Goal: Transaction & Acquisition: Purchase product/service

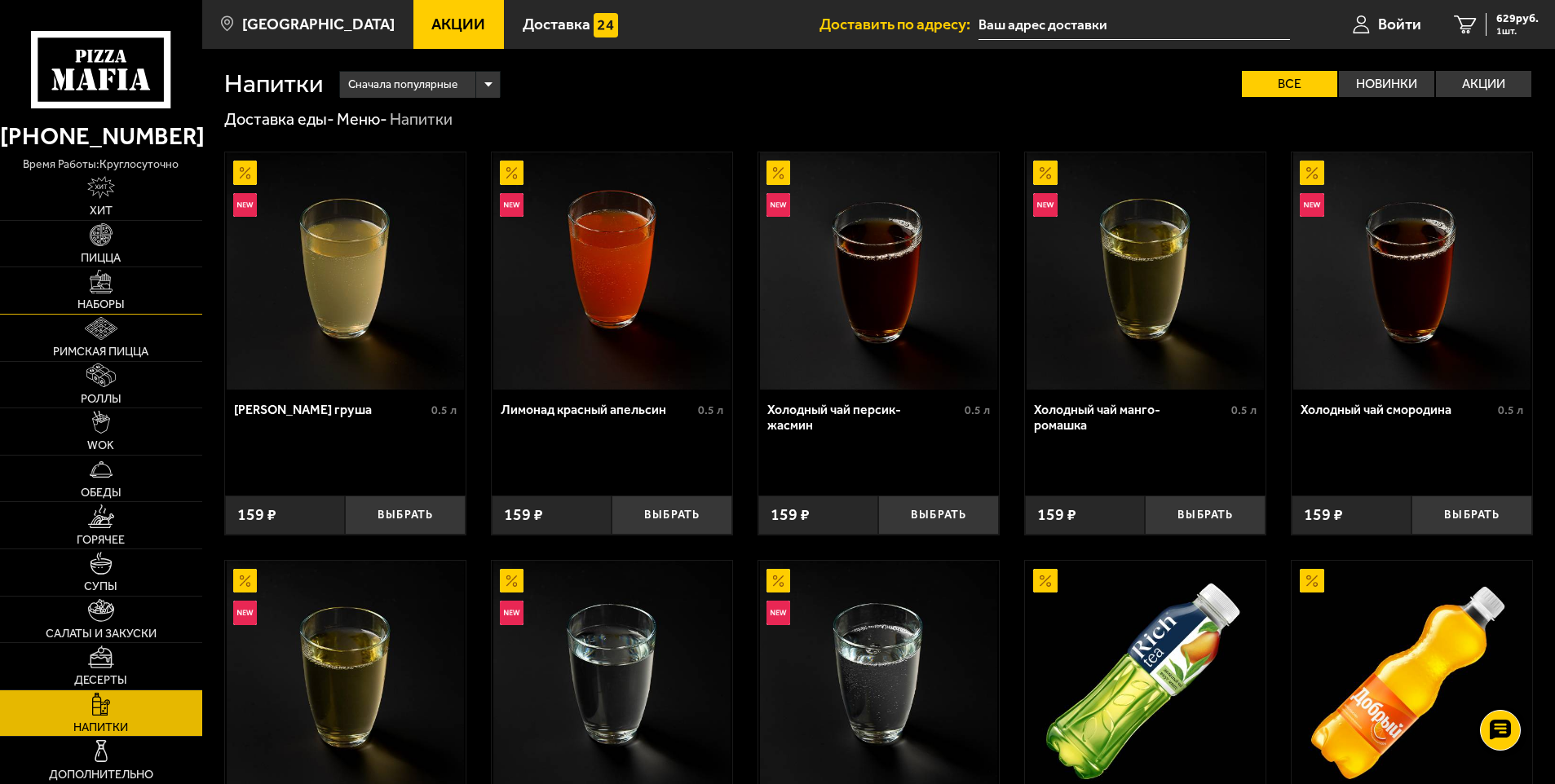
click at [99, 286] on img at bounding box center [101, 281] width 23 height 23
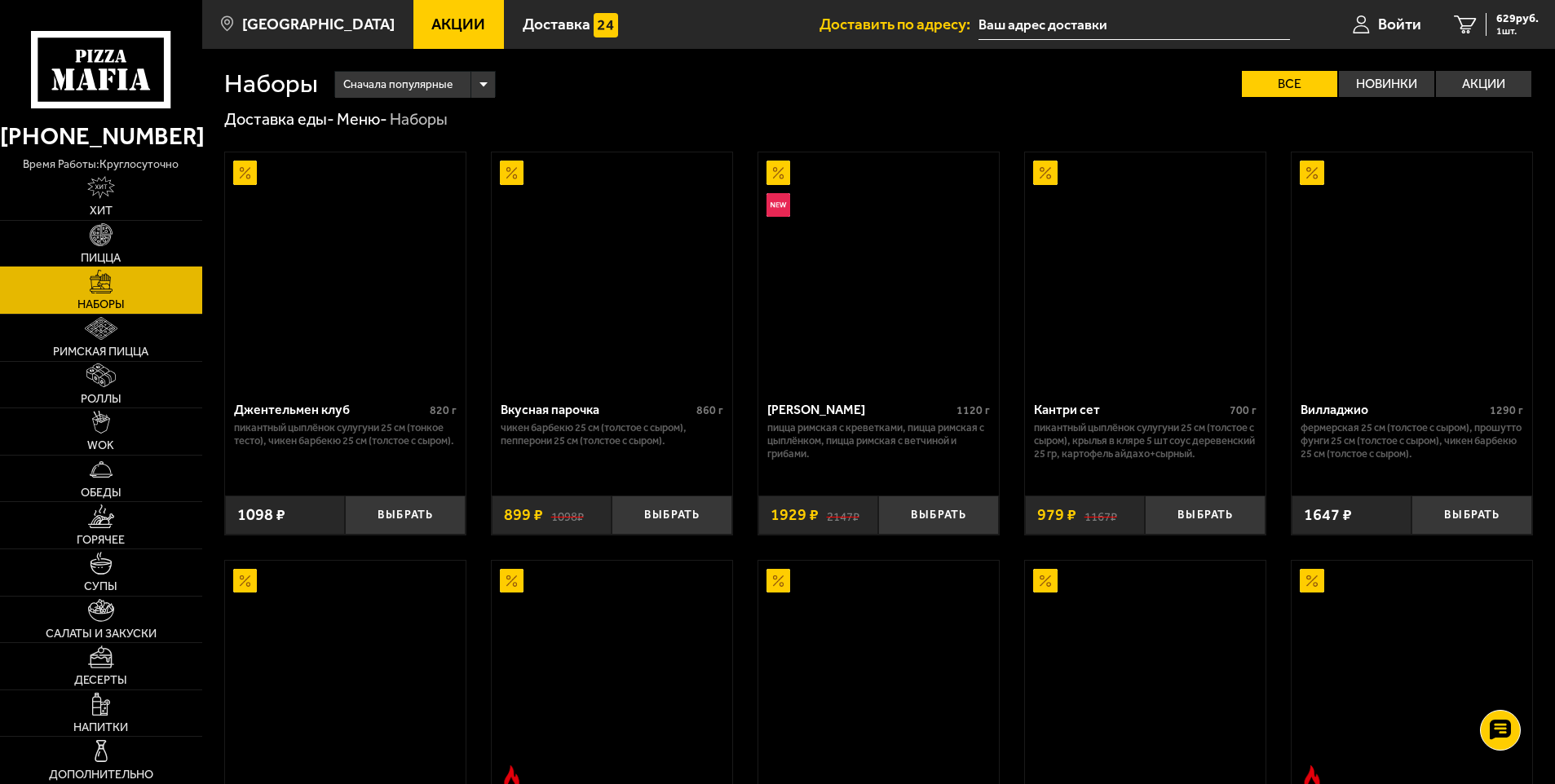
click at [94, 234] on img at bounding box center [101, 235] width 23 height 23
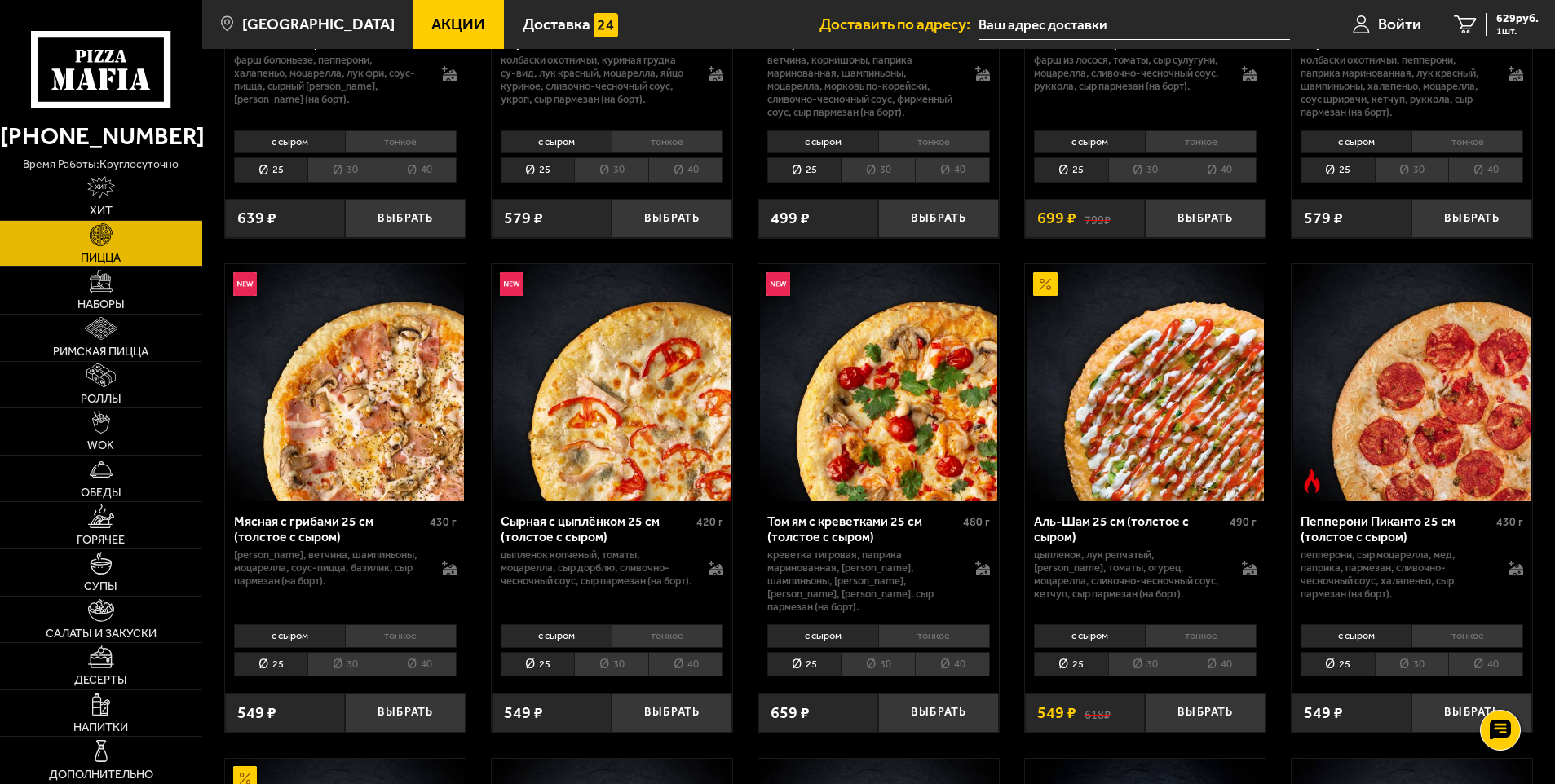
scroll to position [489, 0]
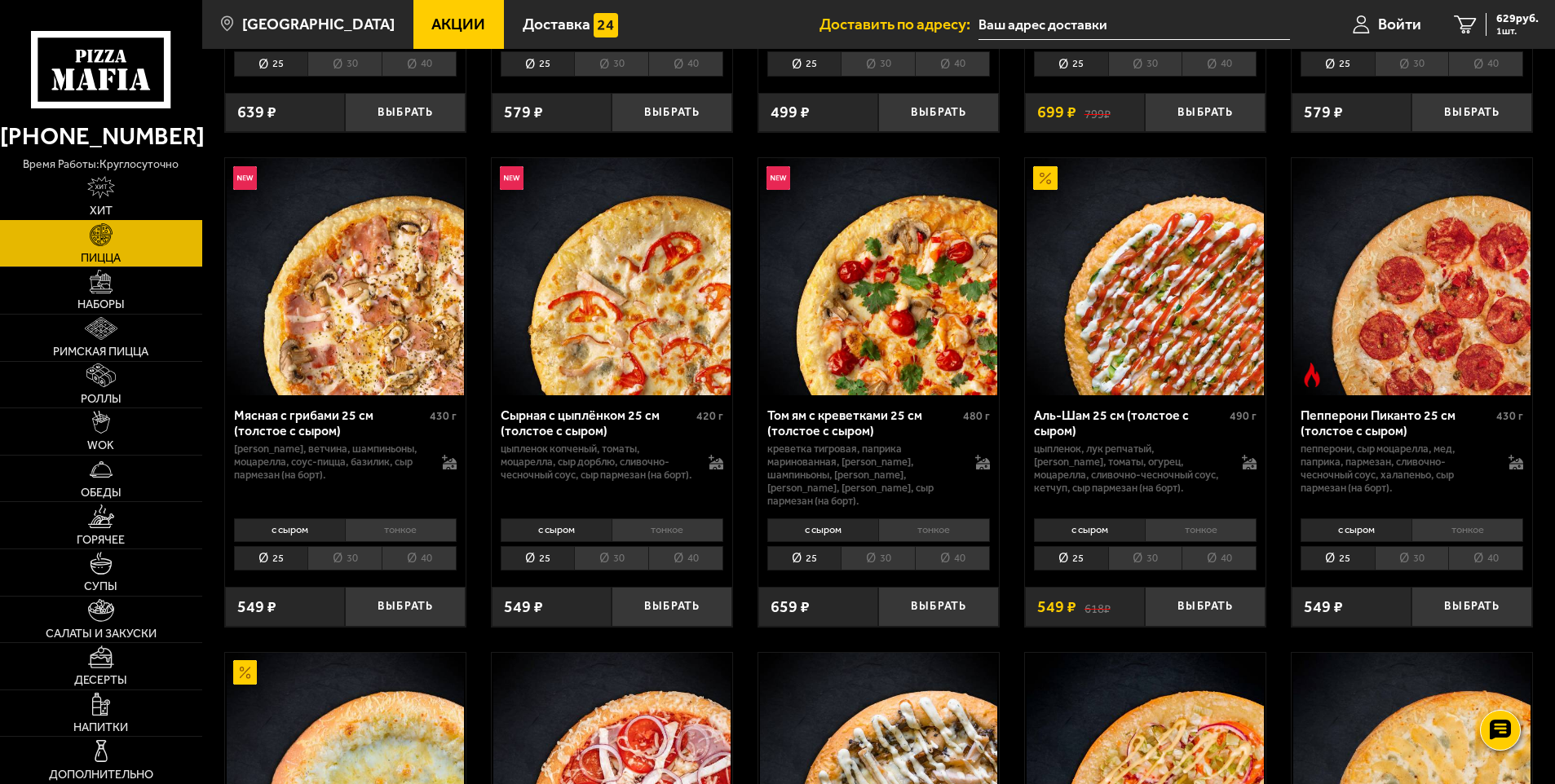
click at [102, 202] on link "Хит" at bounding box center [101, 197] width 202 height 47
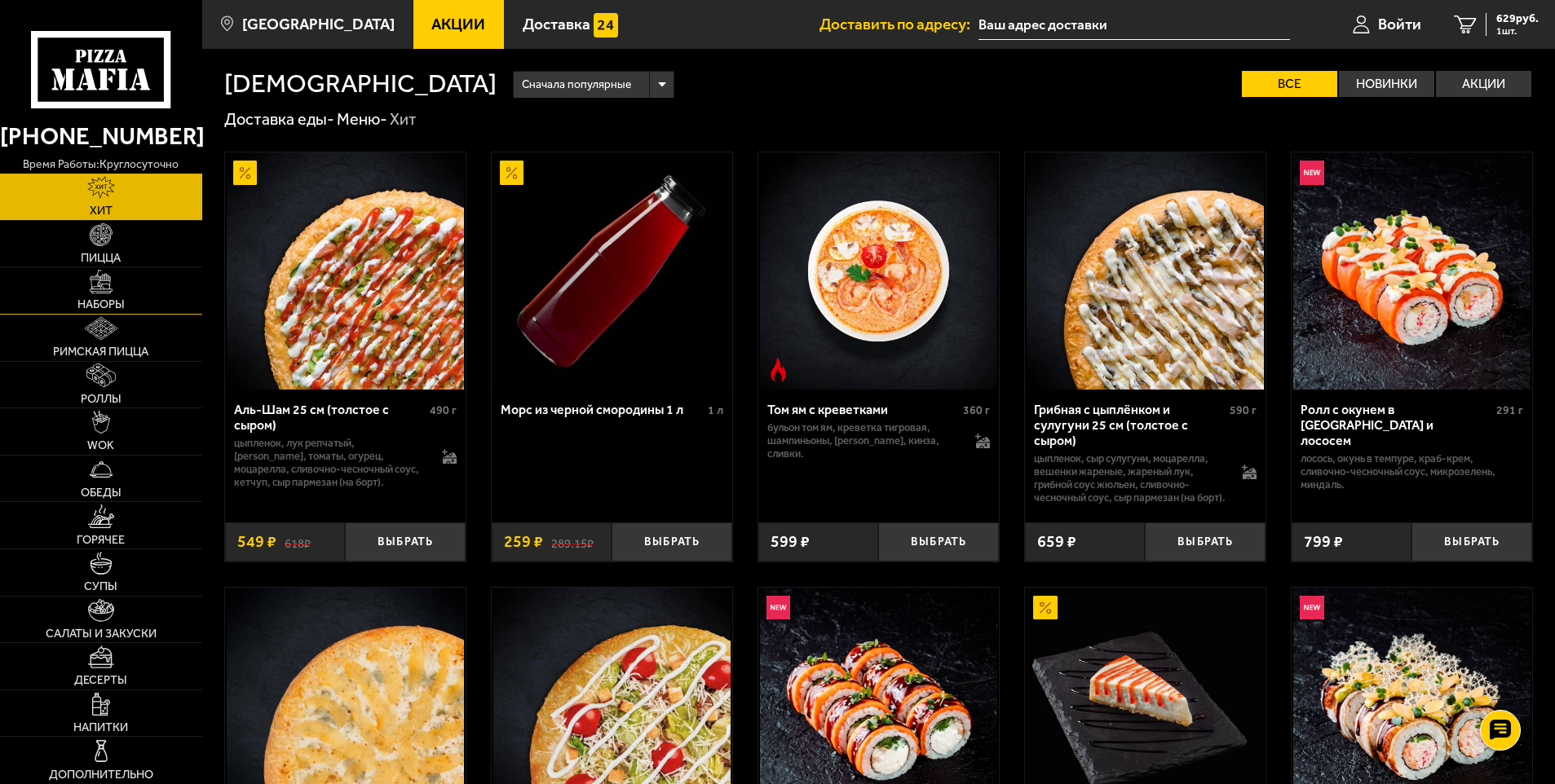
click at [117, 299] on span "Наборы" at bounding box center [101, 305] width 48 height 11
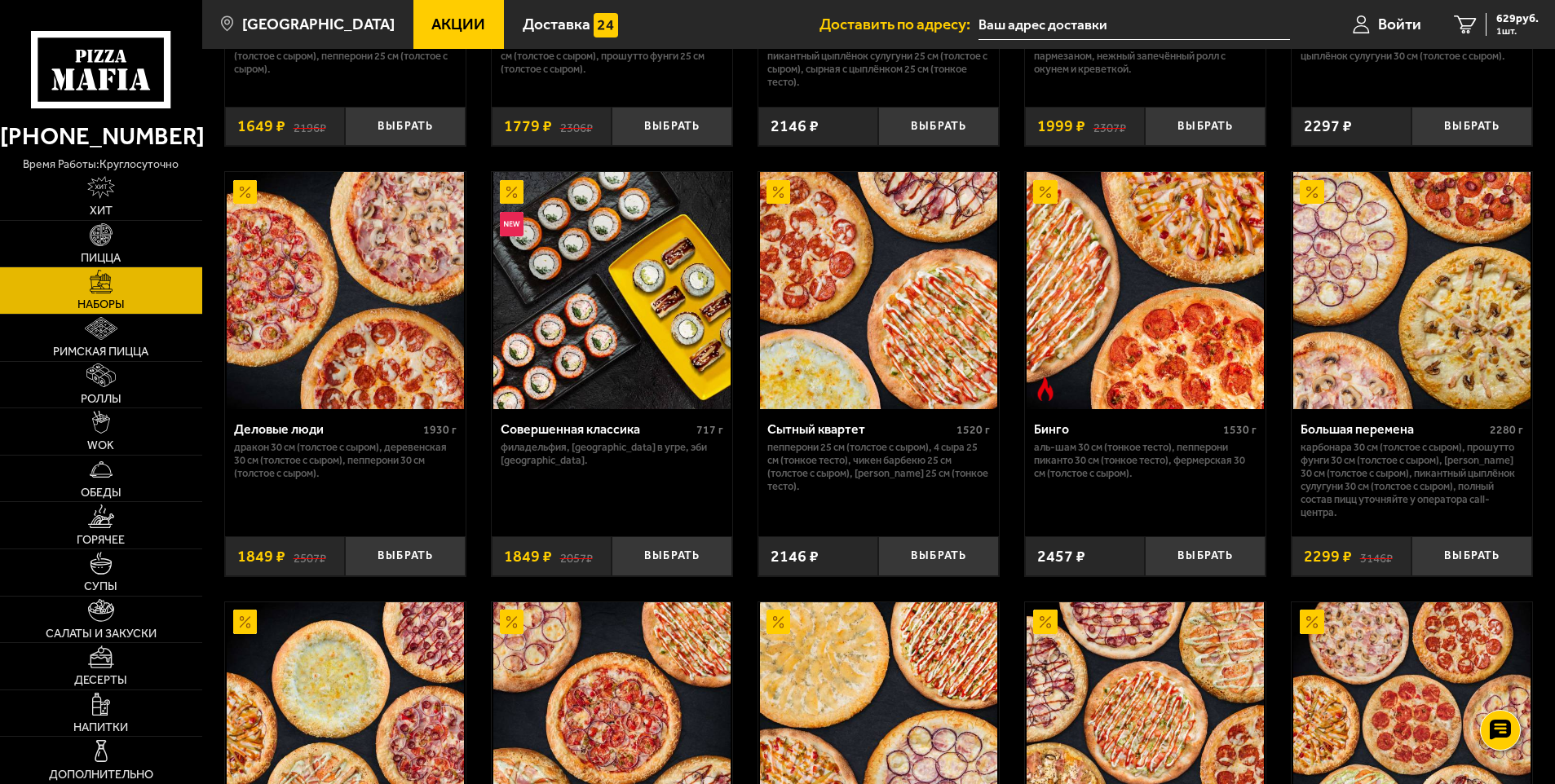
scroll to position [1630, 0]
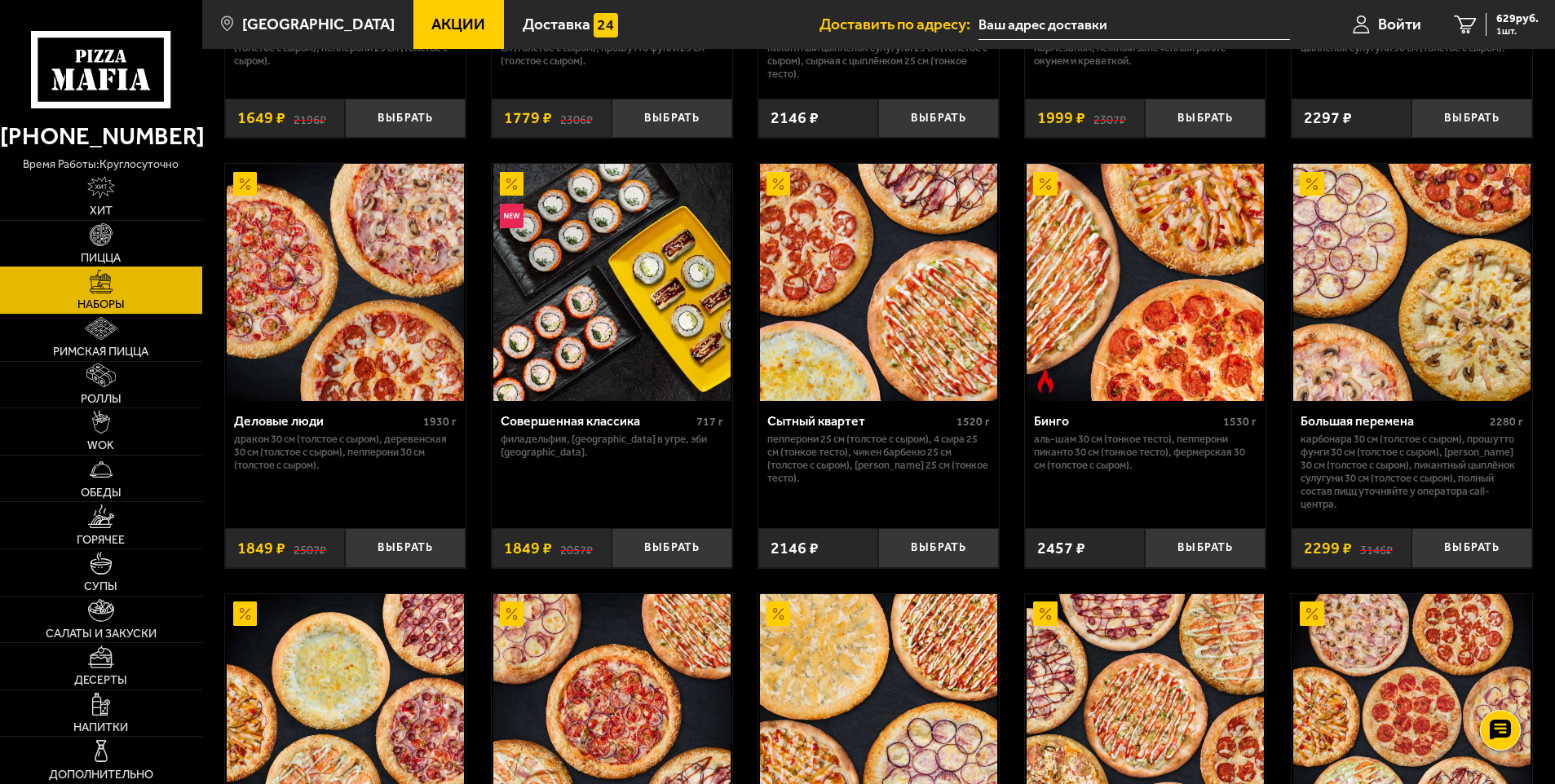
click at [103, 246] on img at bounding box center [101, 235] width 23 height 23
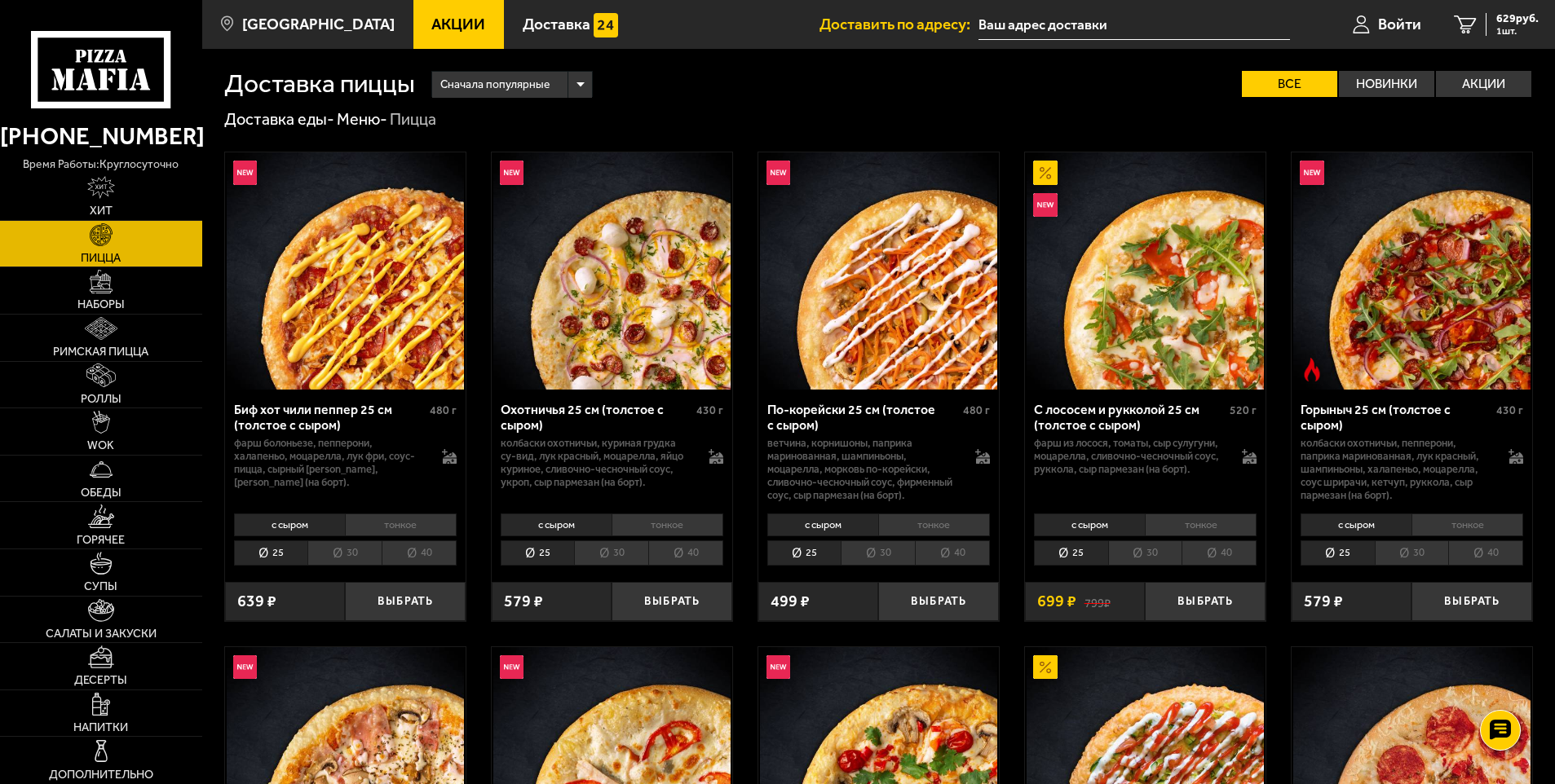
click at [629, 553] on li "30" at bounding box center [611, 553] width 74 height 25
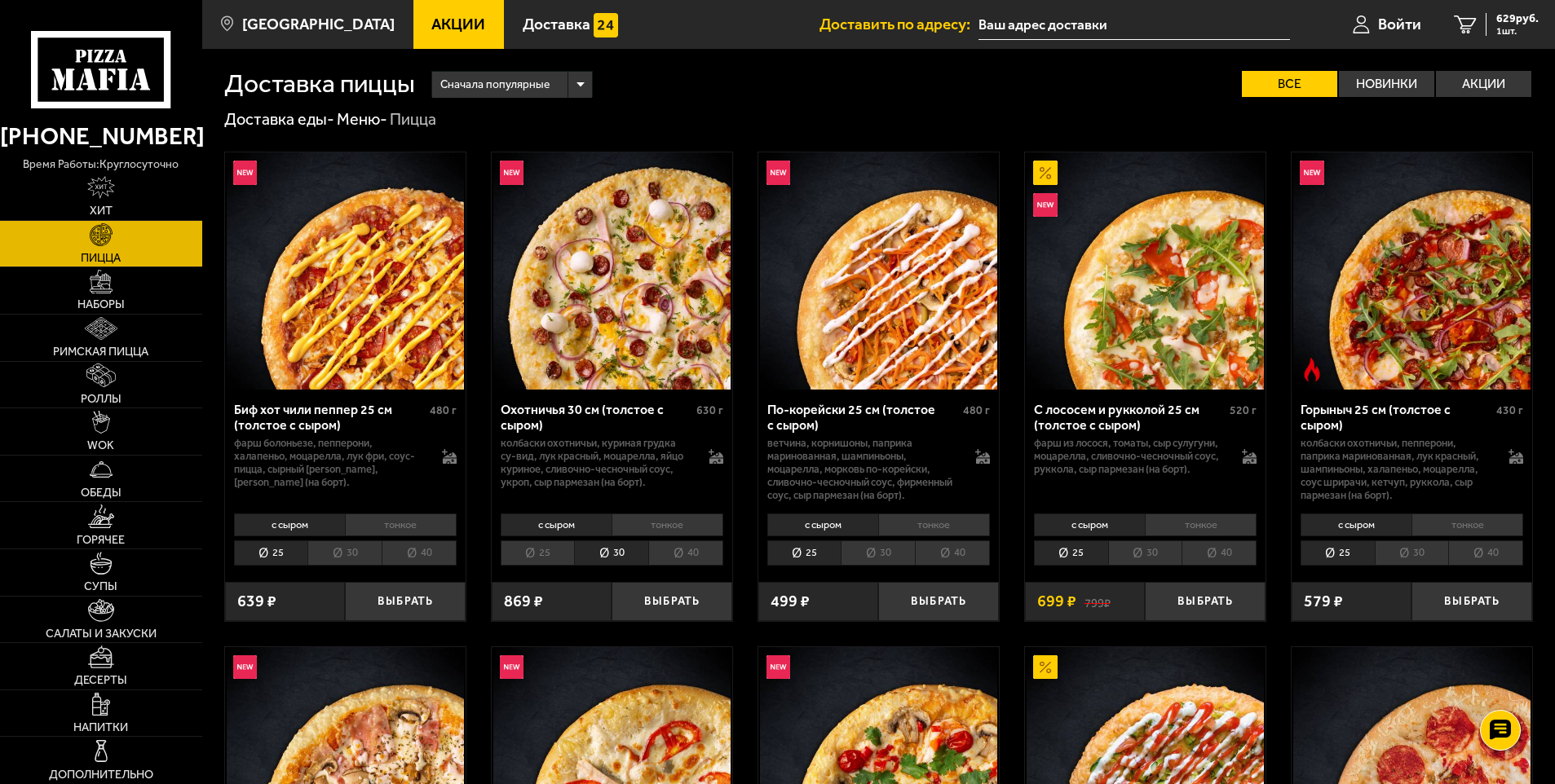
click at [868, 557] on li "30" at bounding box center [878, 553] width 74 height 25
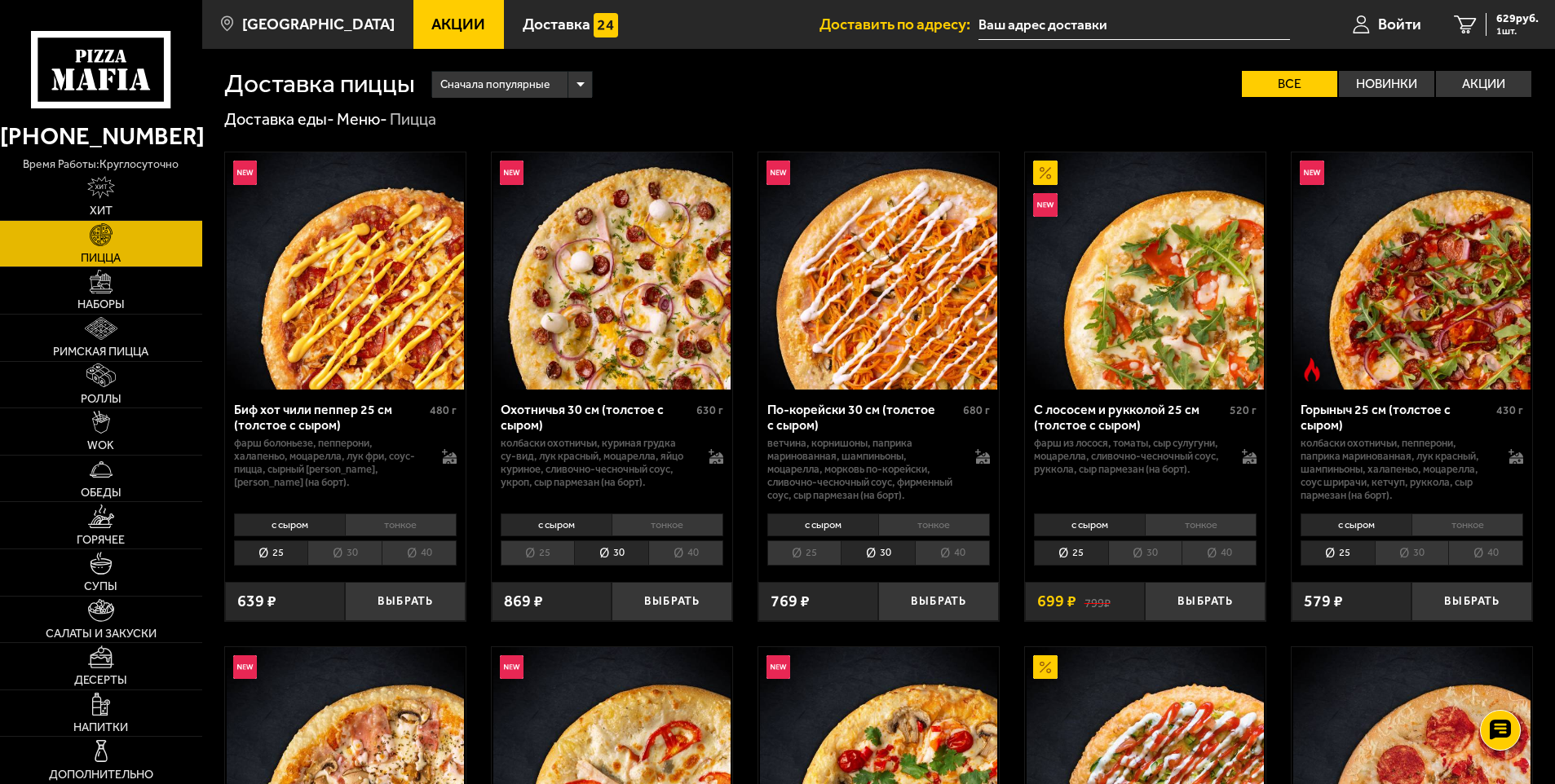
click at [1413, 549] on li "30" at bounding box center [1412, 553] width 74 height 25
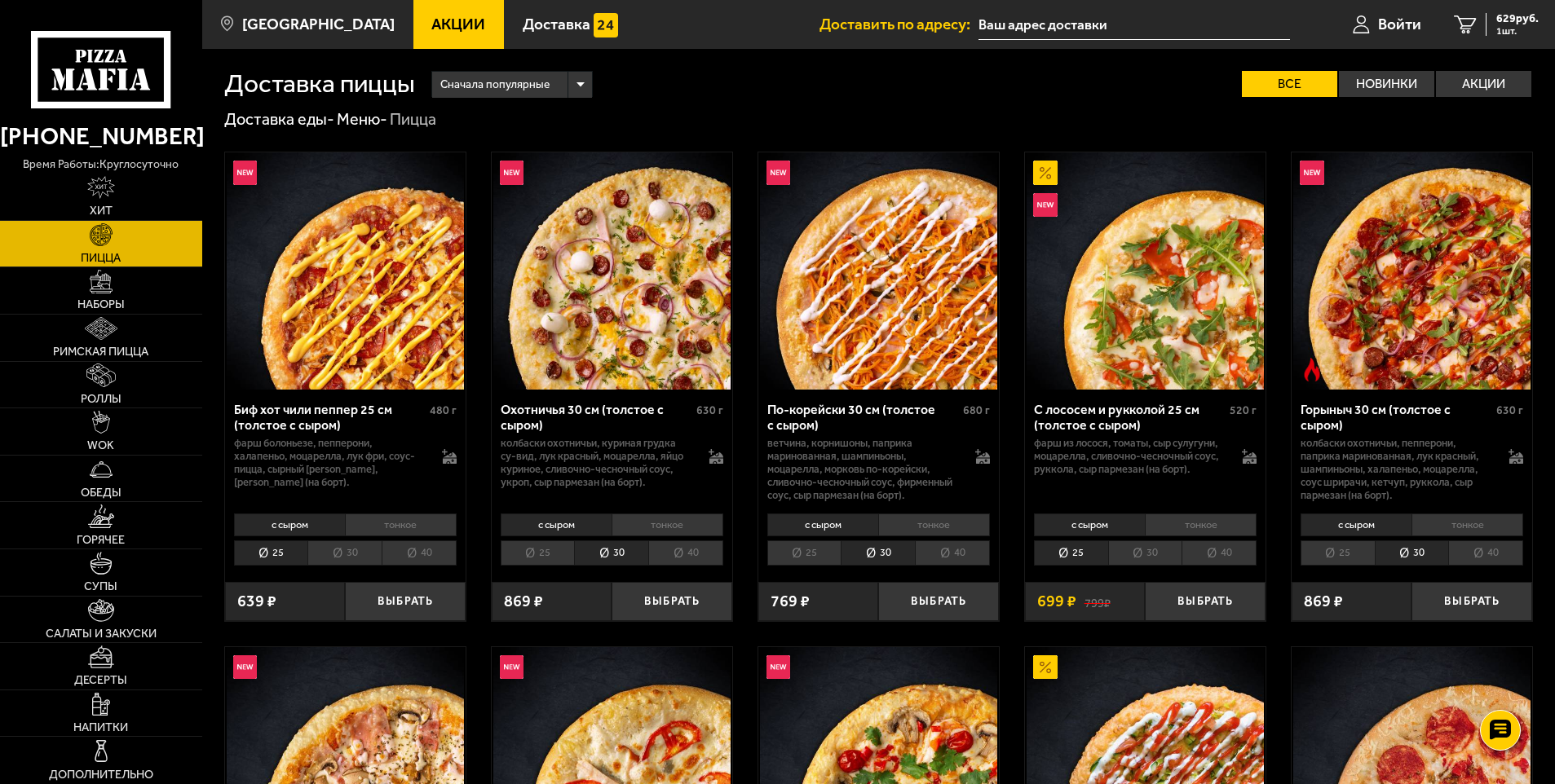
click at [336, 555] on li "30" at bounding box center [345, 553] width 74 height 25
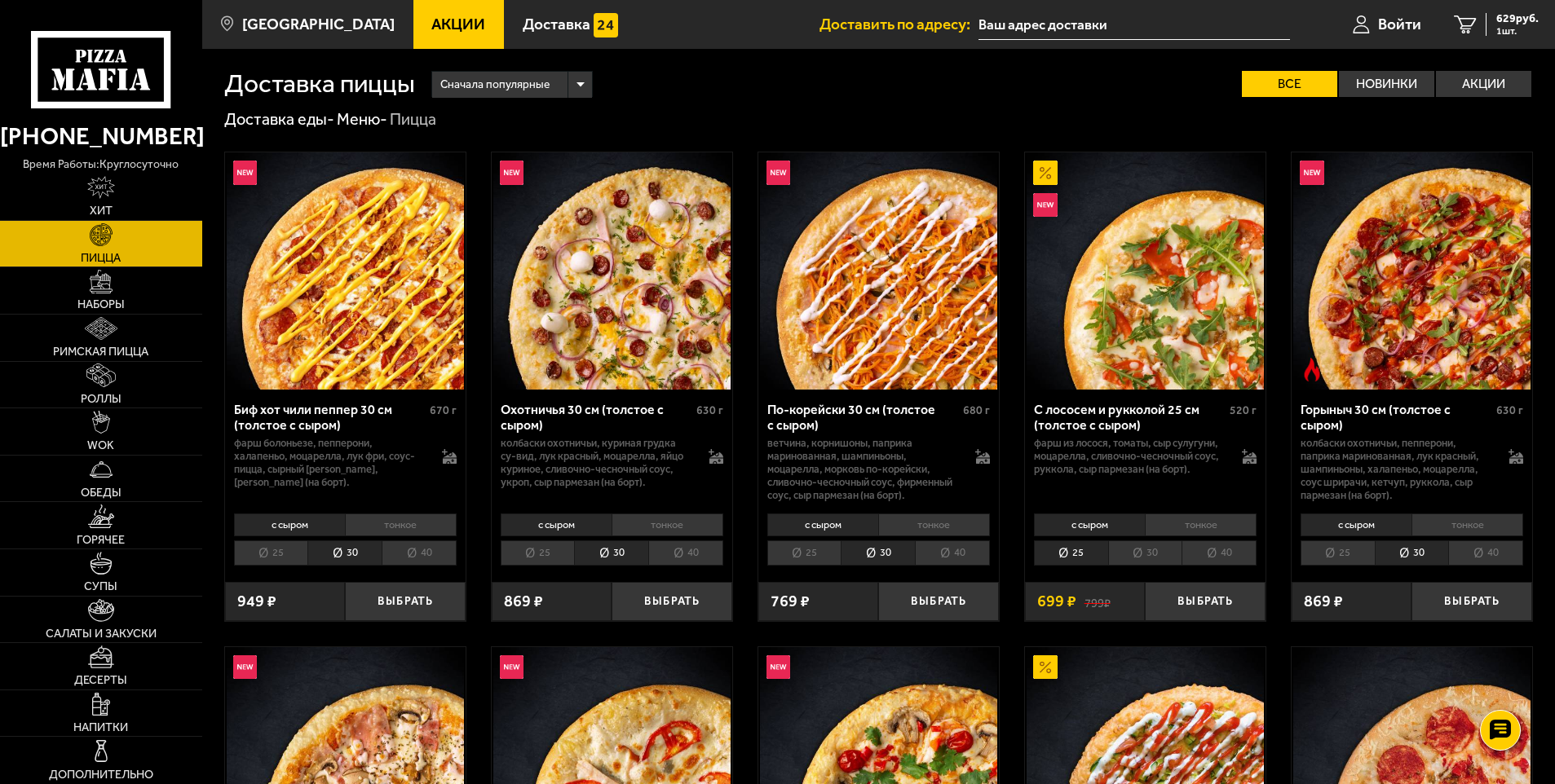
scroll to position [408, 0]
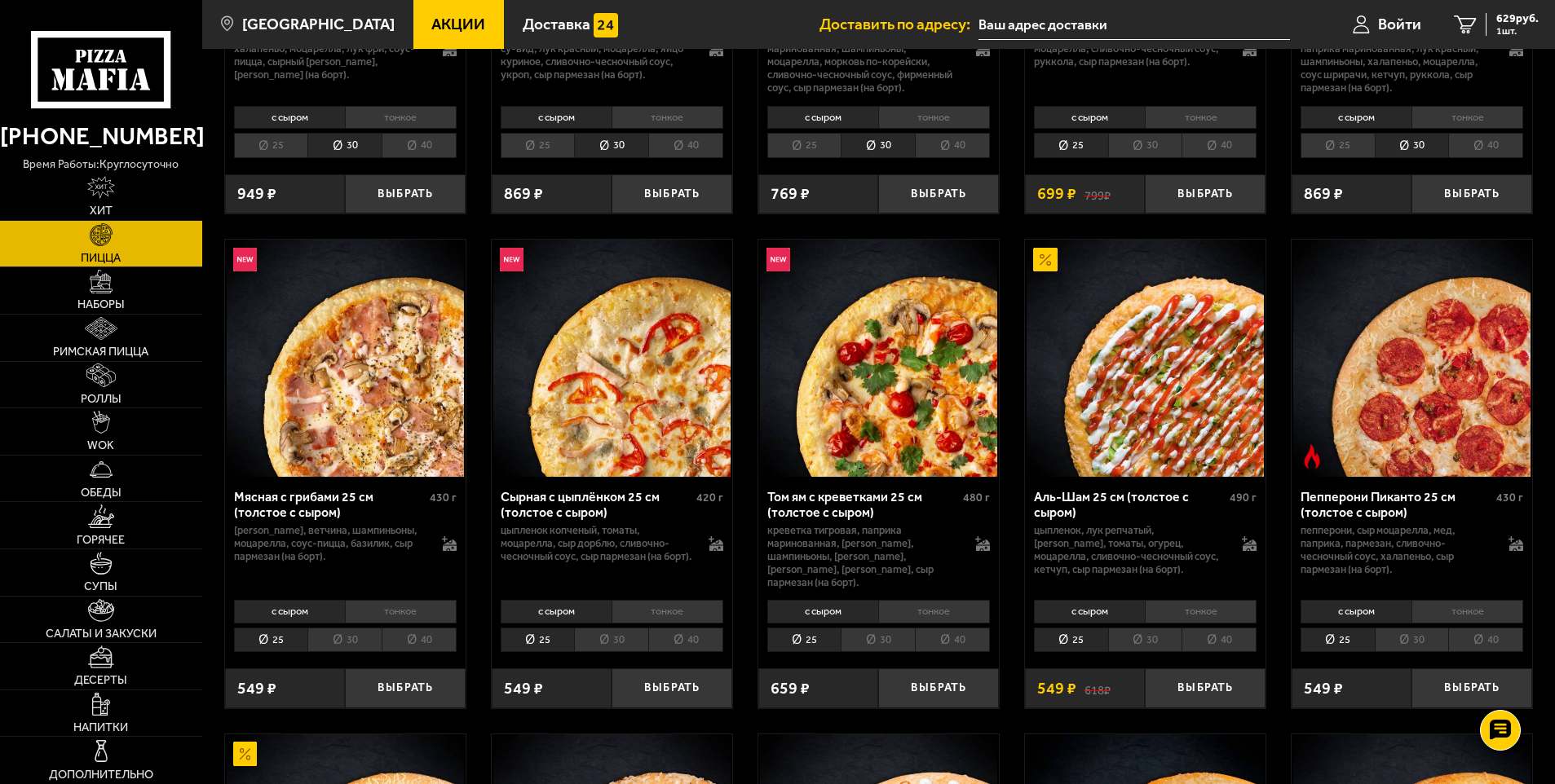
click at [341, 631] on li "30" at bounding box center [345, 640] width 74 height 25
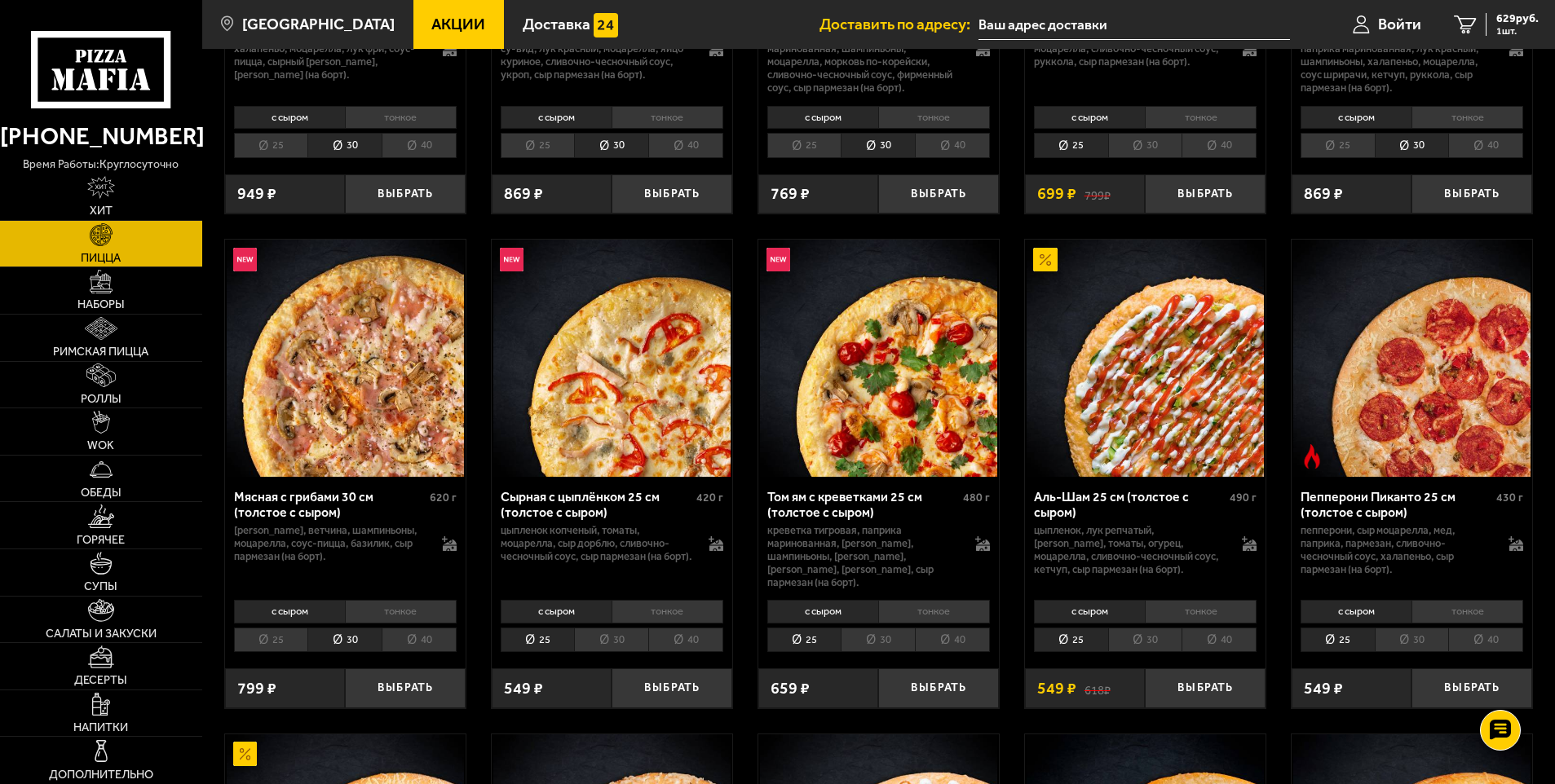
click at [598, 629] on li "30" at bounding box center [611, 640] width 74 height 25
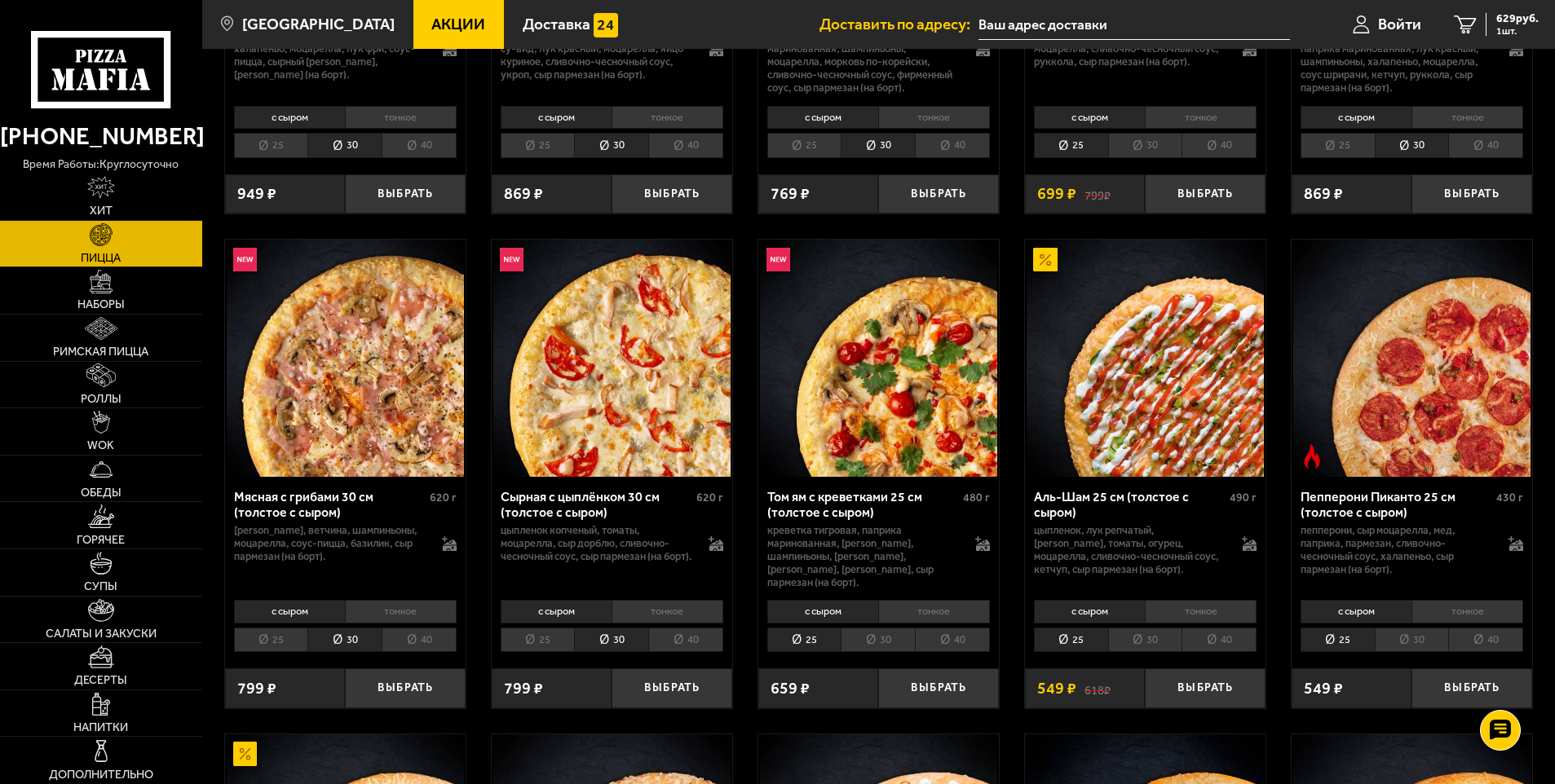
click at [881, 631] on li "30" at bounding box center [878, 640] width 74 height 25
